Goal: Task Accomplishment & Management: Manage account settings

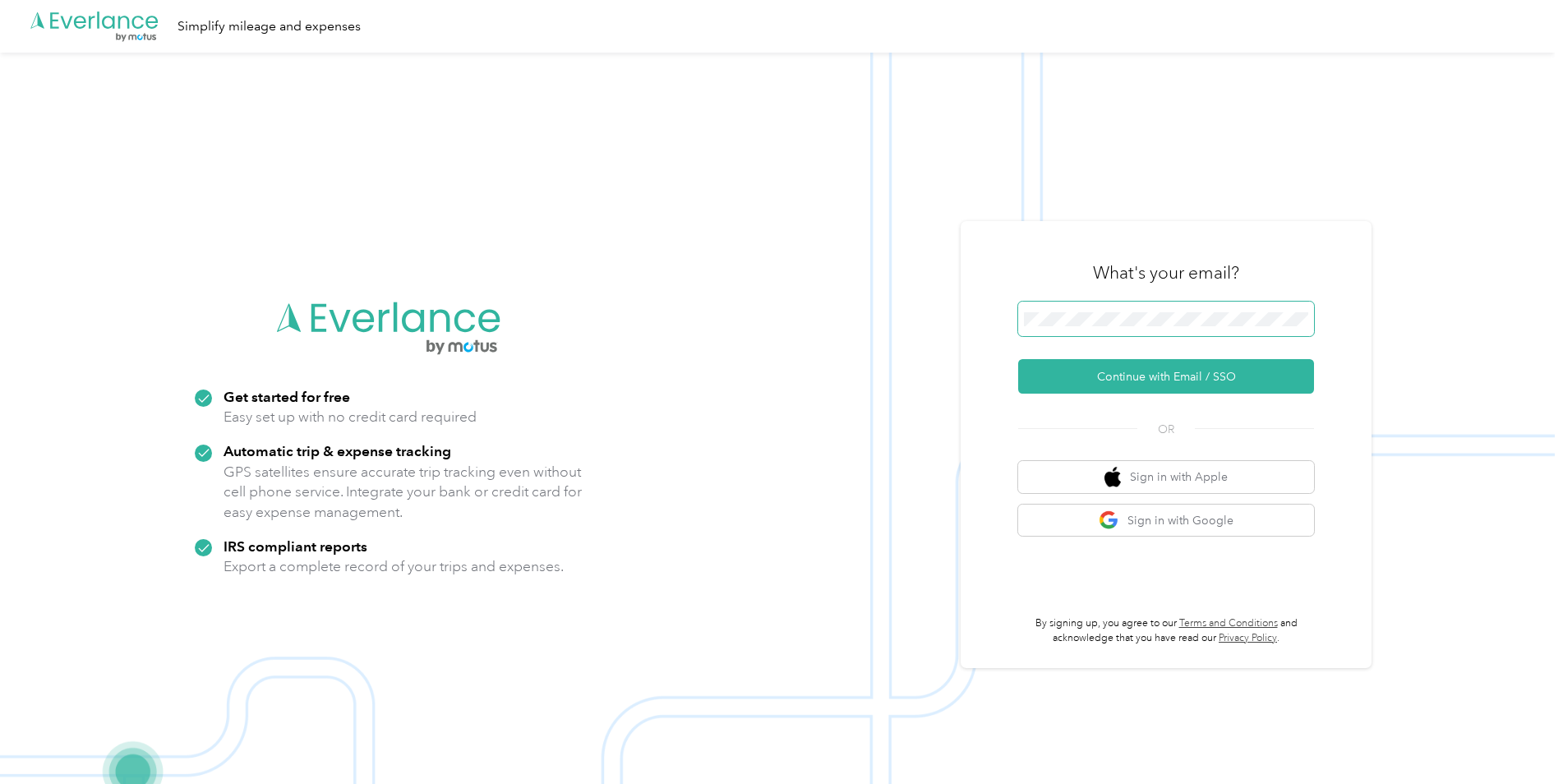
click at [1167, 330] on span at bounding box center [1166, 318] width 296 height 34
click at [1155, 383] on button "Continue with Email / SSO" at bounding box center [1166, 375] width 296 height 34
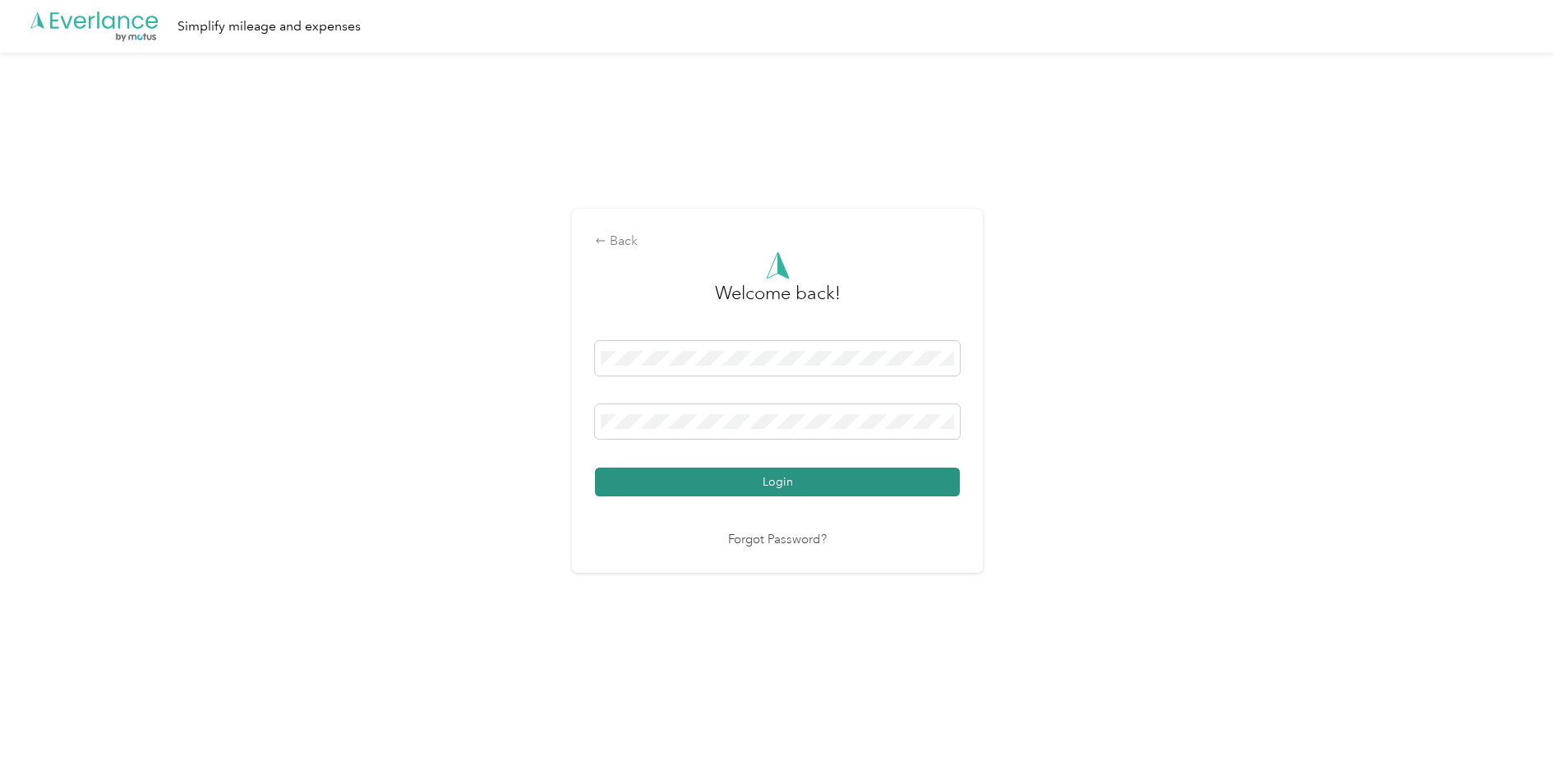
click at [777, 479] on button "Login" at bounding box center [777, 481] width 365 height 28
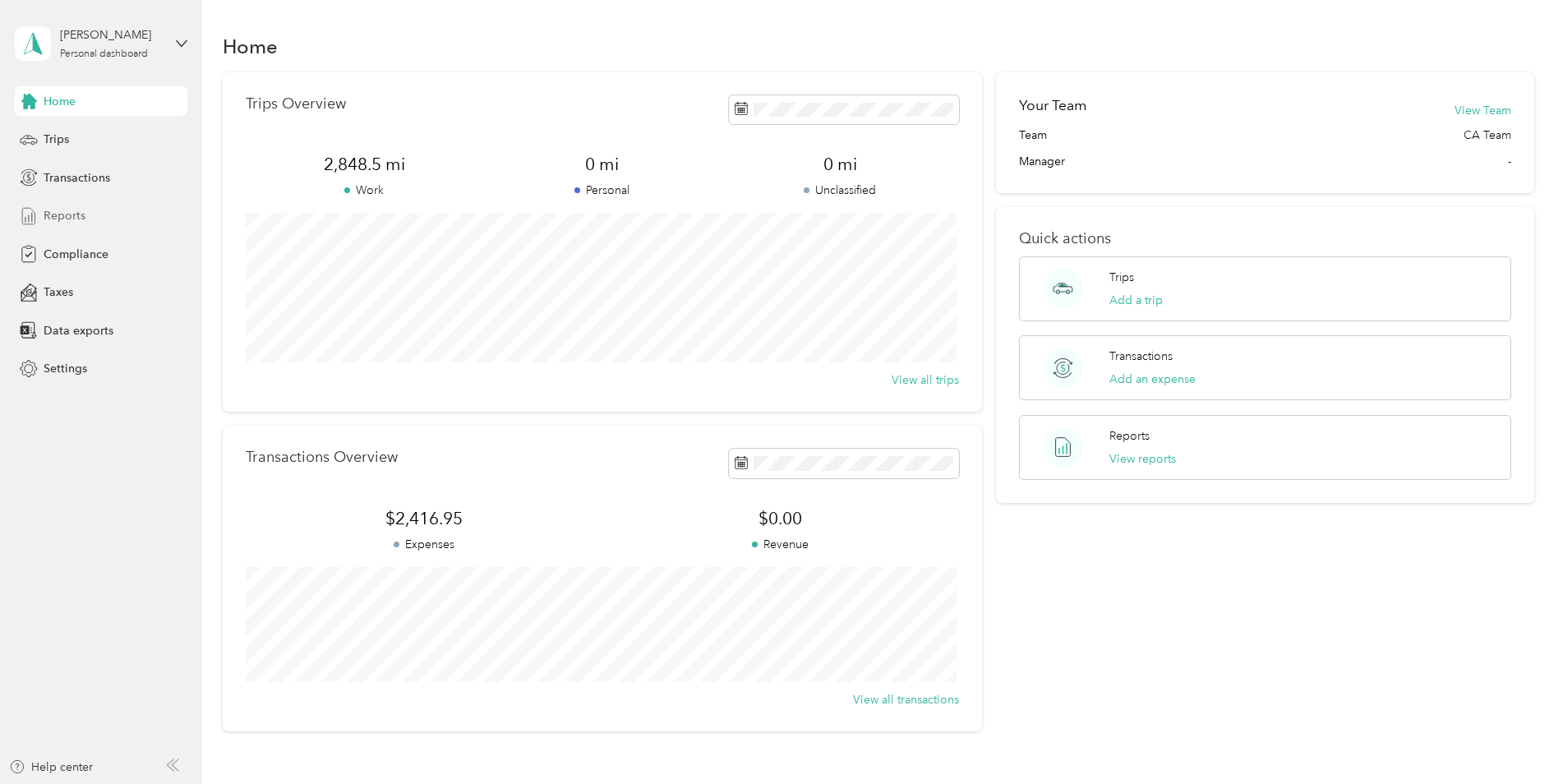
click at [91, 208] on div "Reports" at bounding box center [101, 216] width 173 height 29
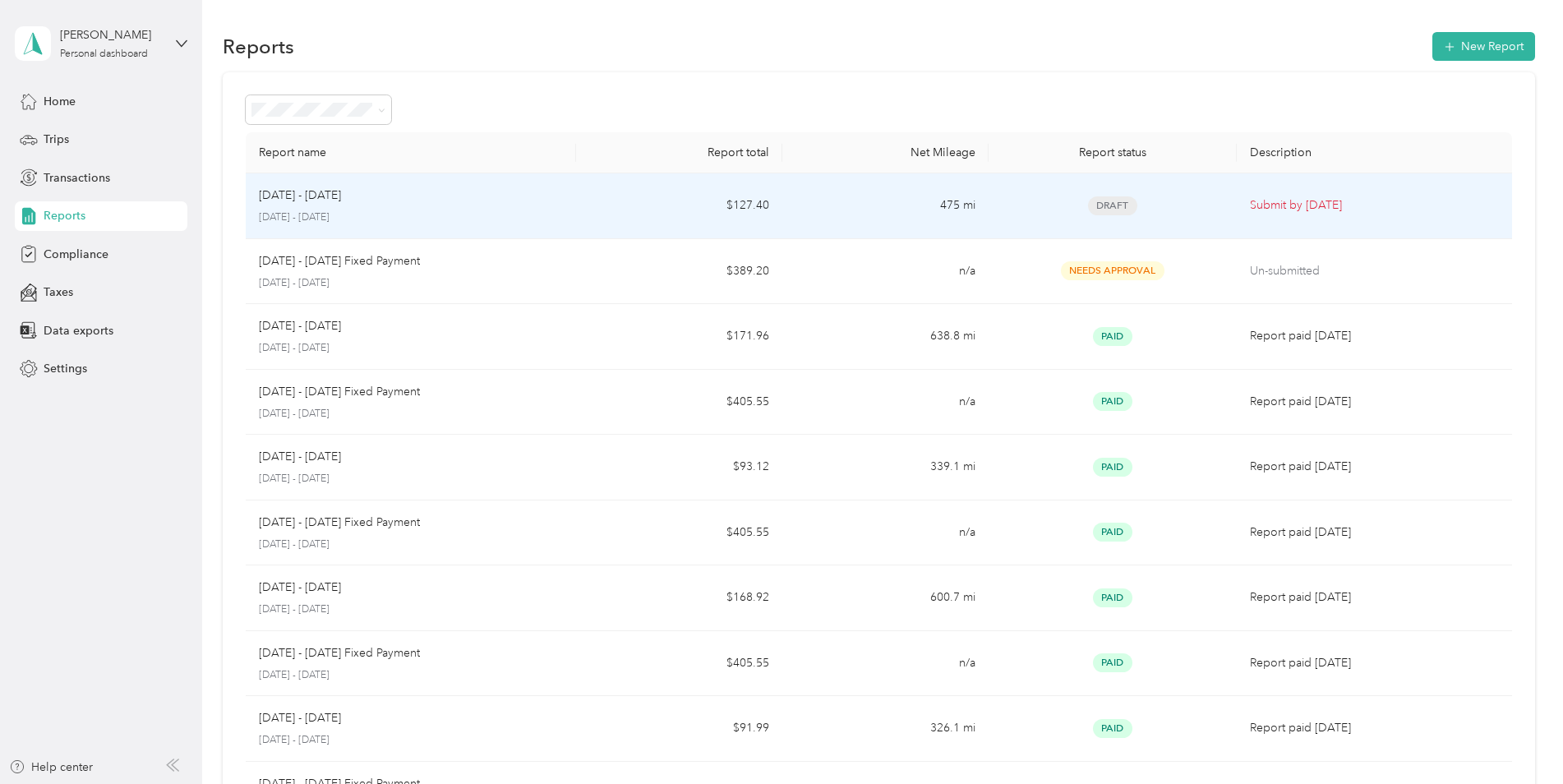
click at [355, 206] on div "[DATE] - [DATE] [DATE] - [DATE]" at bounding box center [410, 205] width 304 height 38
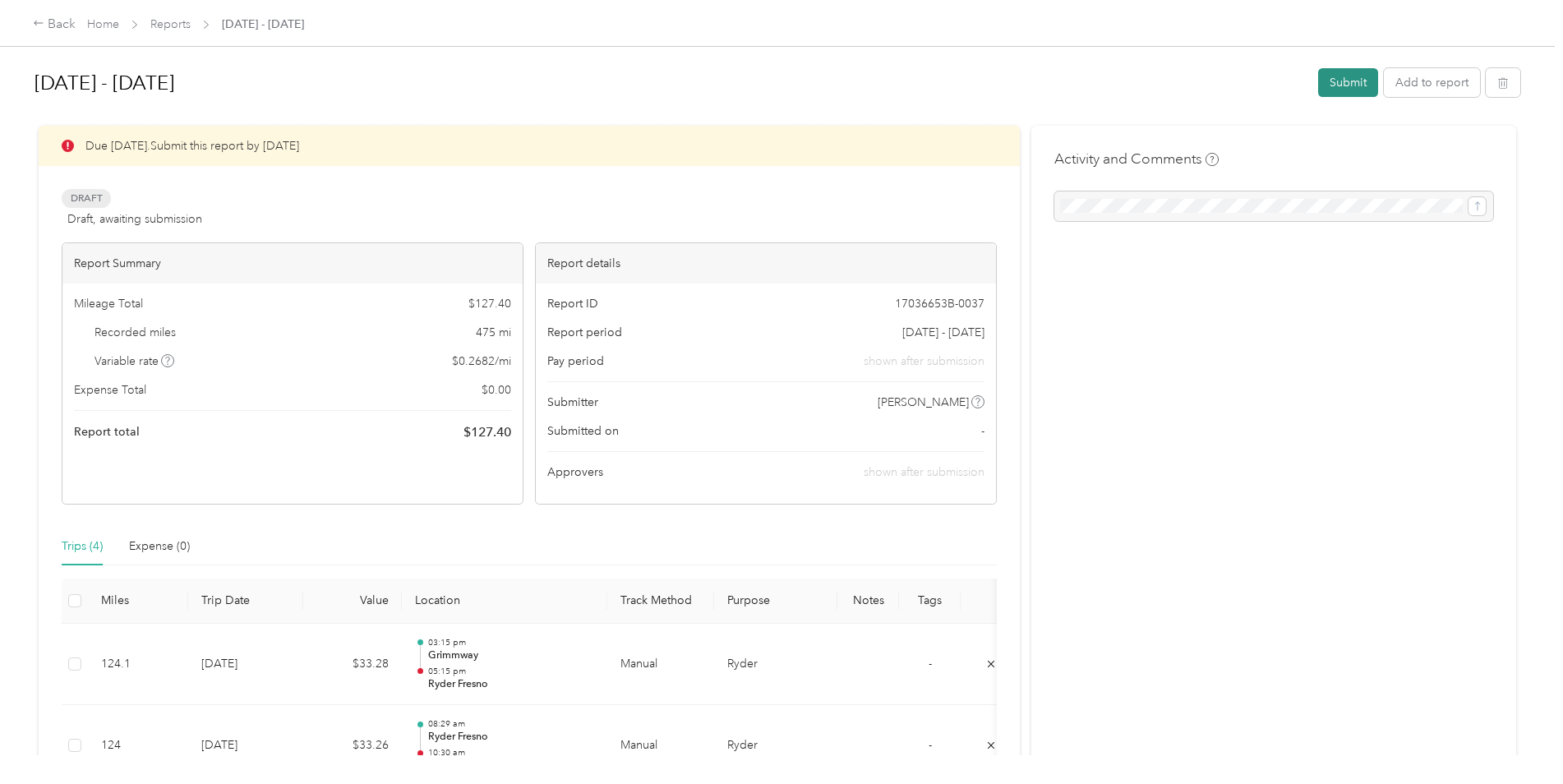
click at [1341, 85] on button "Submit" at bounding box center [1348, 82] width 60 height 28
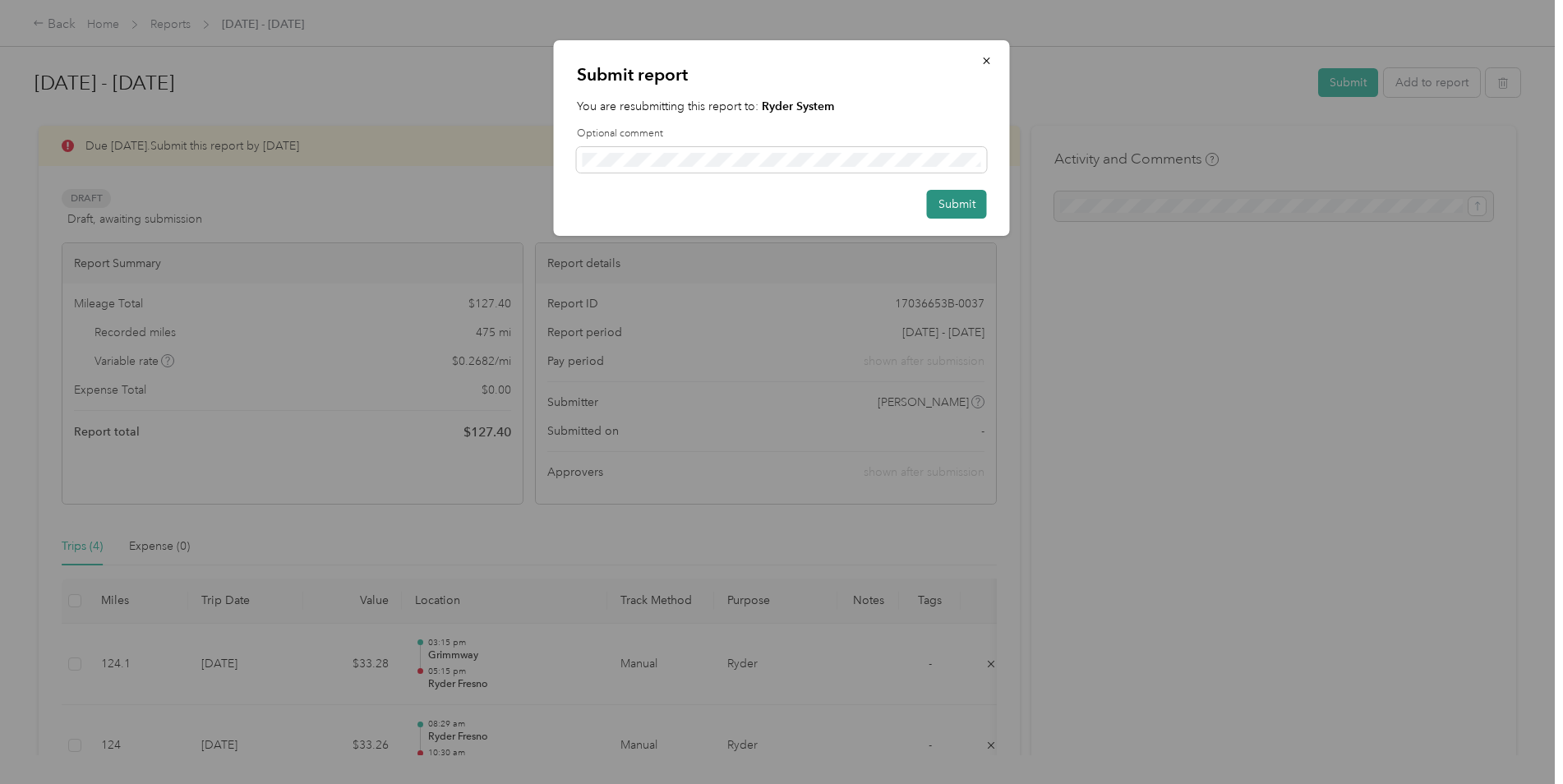
click at [965, 210] on button "Submit" at bounding box center [956, 203] width 60 height 28
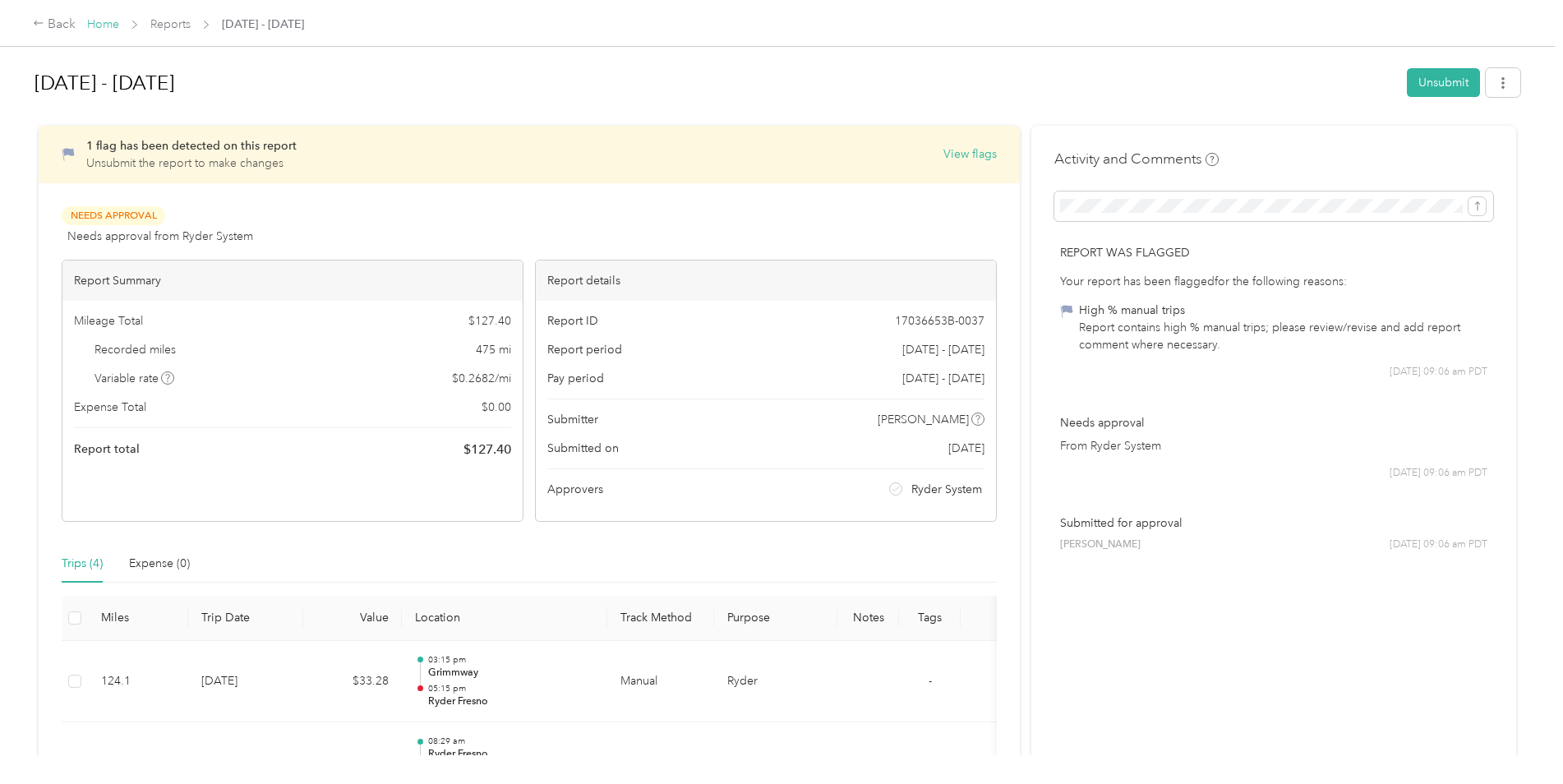
click at [94, 20] on link "Home" at bounding box center [103, 25] width 32 height 14
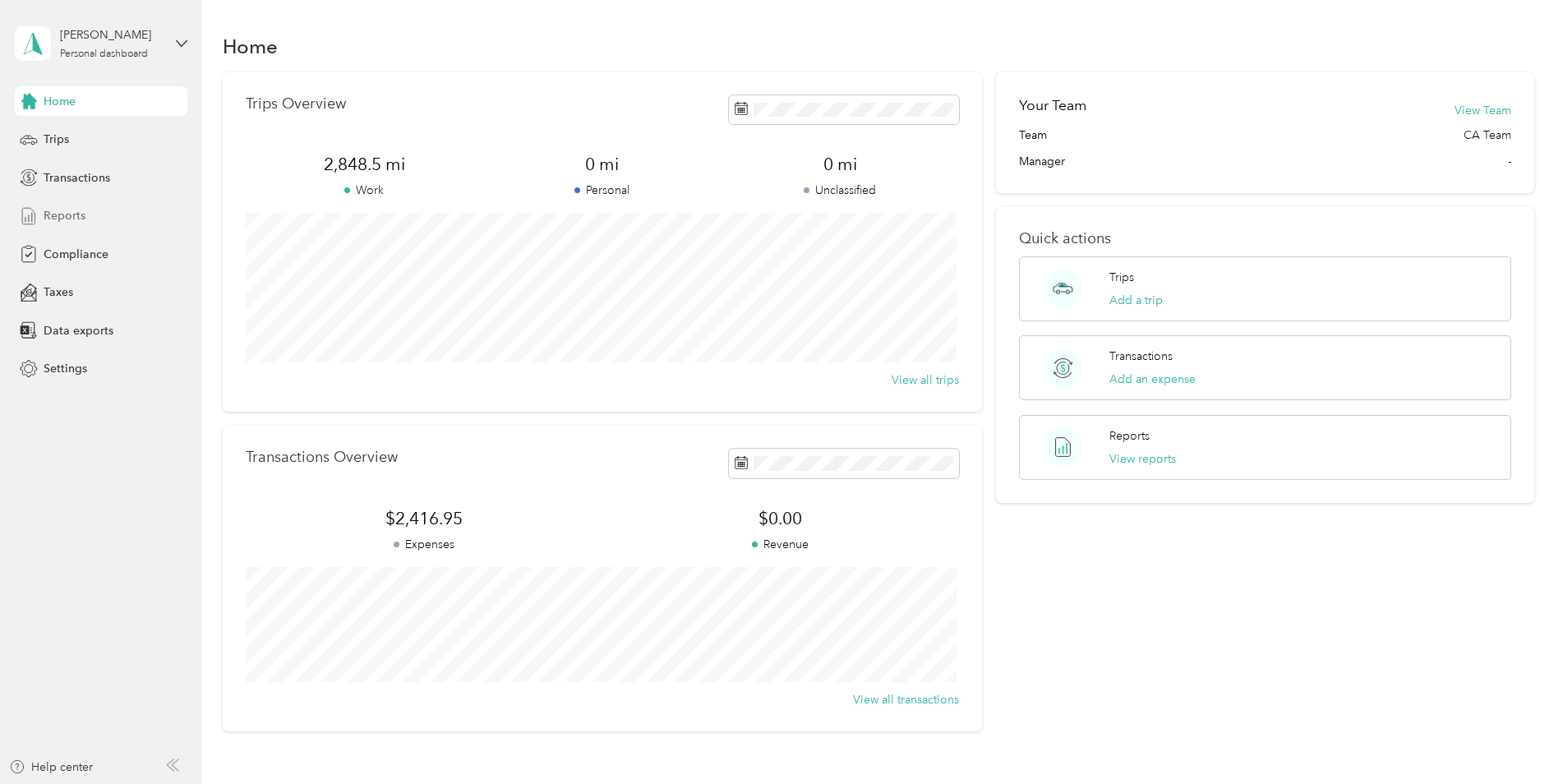
click at [78, 214] on span "Reports" at bounding box center [64, 216] width 42 height 18
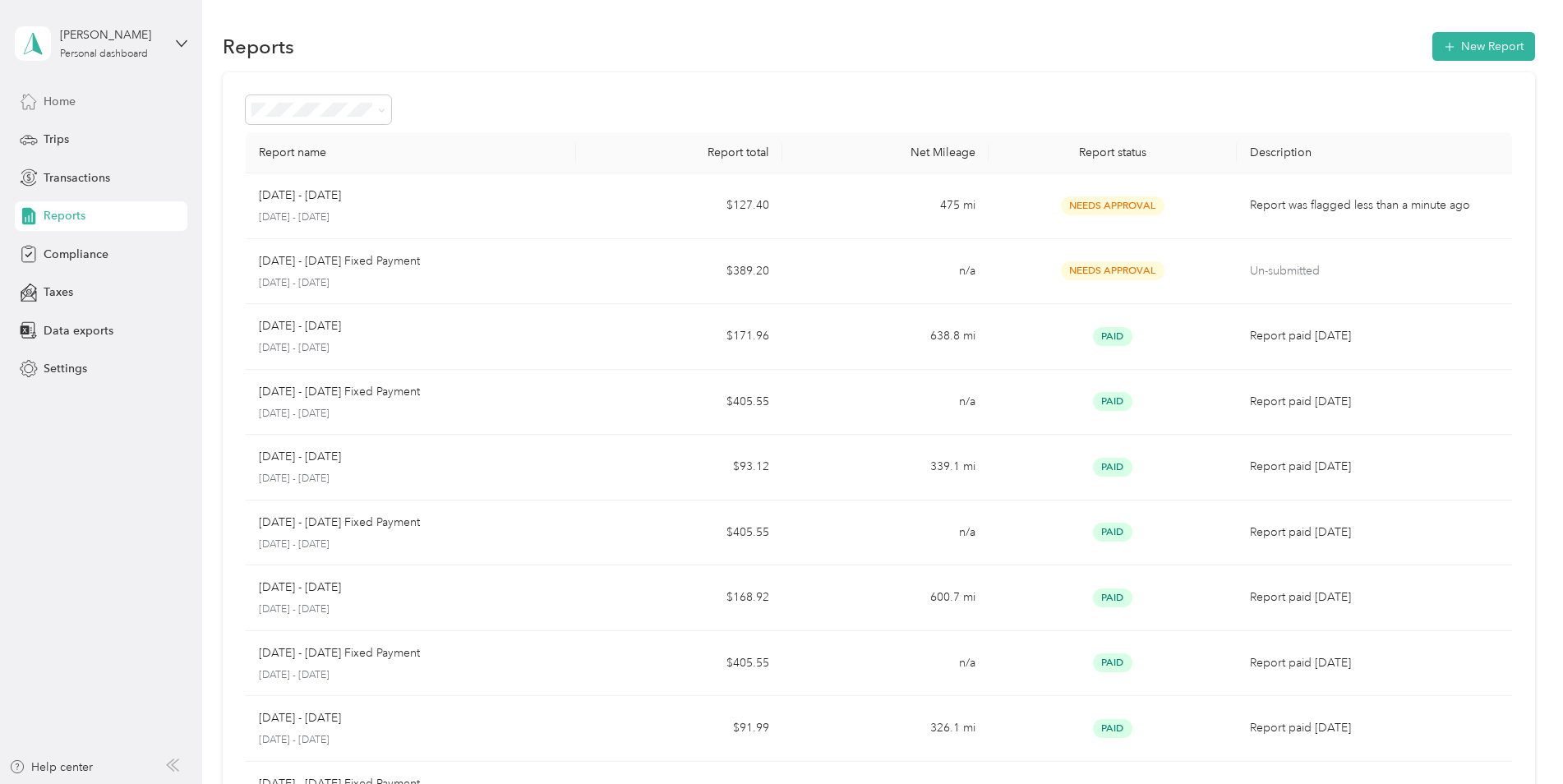
click at [53, 105] on span "Home" at bounding box center [59, 101] width 32 height 18
